Goal: Information Seeking & Learning: Find specific fact

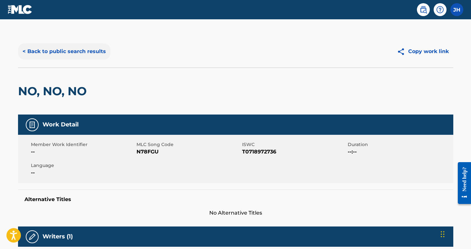
click at [57, 56] on button "< Back to public search results" at bounding box center [64, 51] width 92 height 16
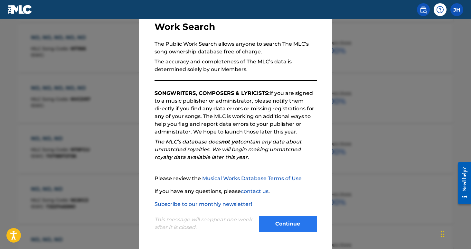
scroll to position [45, 0]
click at [304, 227] on button "Continue" at bounding box center [288, 224] width 58 height 16
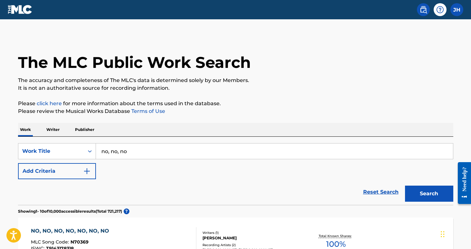
scroll to position [0, 0]
drag, startPoint x: 161, startPoint y: 152, endPoint x: 87, endPoint y: 143, distance: 74.3
click at [87, 143] on div "SearchWithCriteriabc68caf7-28c3-4499-af20-fdbcb3a9ffca Work Title no, no, no Ad…" at bounding box center [236, 171] width 436 height 68
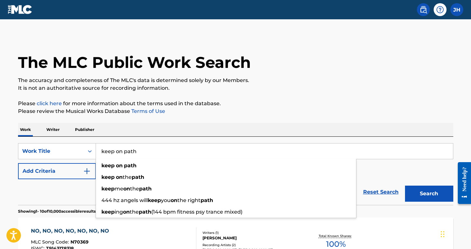
click at [429, 194] on button "Search" at bounding box center [429, 194] width 48 height 16
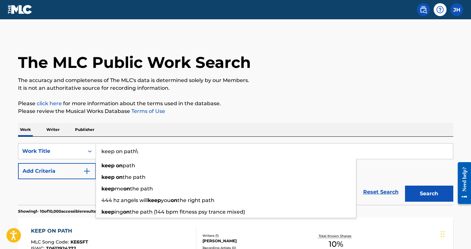
type input "keep on path"
click at [429, 194] on button "Search" at bounding box center [429, 194] width 48 height 16
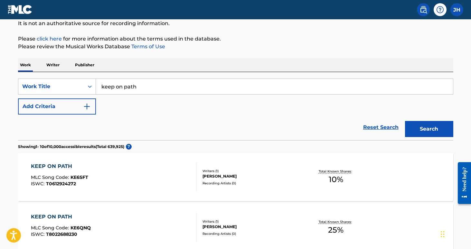
scroll to position [64, 0]
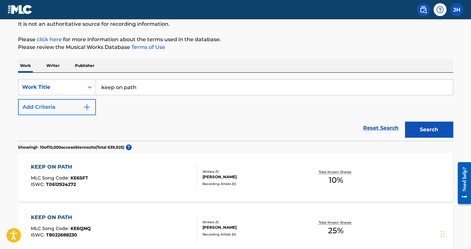
click at [80, 111] on button "Add Criteria" at bounding box center [57, 107] width 78 height 16
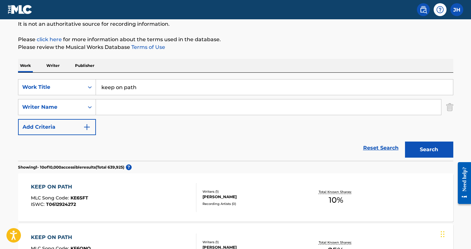
click at [116, 109] on input "Search Form" at bounding box center [268, 107] width 345 height 15
type input "mars"
click at [429, 150] on button "Search" at bounding box center [429, 150] width 48 height 16
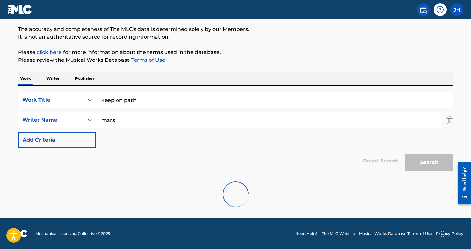
scroll to position [51, 0]
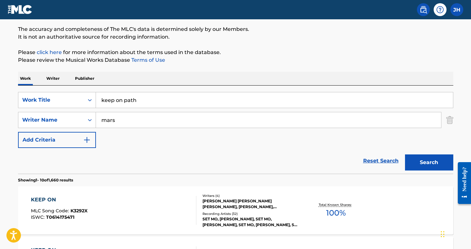
click at [377, 198] on div "KEEP ON MLC Song Code : K3292X ISWC : T0614175471 Writers ( 4 ) [PERSON_NAME] […" at bounding box center [236, 211] width 436 height 48
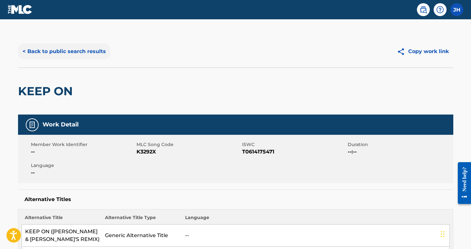
click at [36, 51] on button "< Back to public search results" at bounding box center [64, 51] width 92 height 16
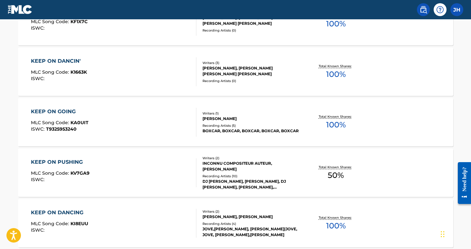
scroll to position [395, 0]
